Goal: Task Accomplishment & Management: Manage account settings

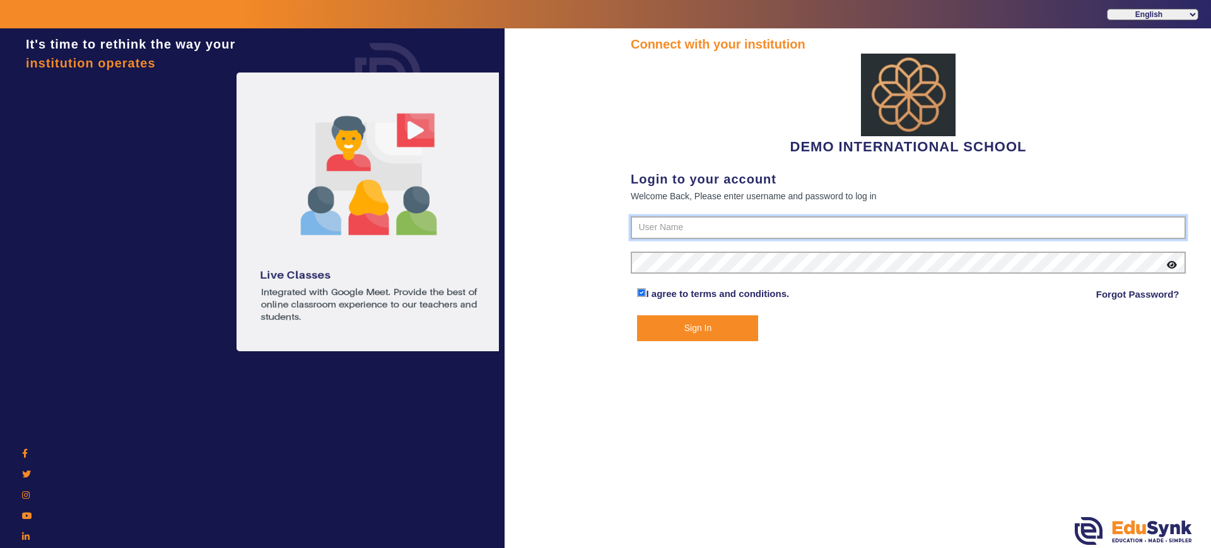
type input "2143224344"
click at [699, 327] on button "Sign In" at bounding box center [697, 328] width 121 height 26
